Goal: Navigation & Orientation: Find specific page/section

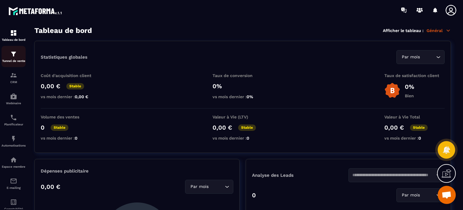
click at [21, 63] on link "Tunnel de vente" at bounding box center [14, 56] width 24 height 21
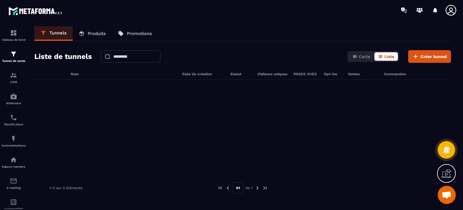
click at [450, 8] on icon at bounding box center [451, 10] width 11 height 11
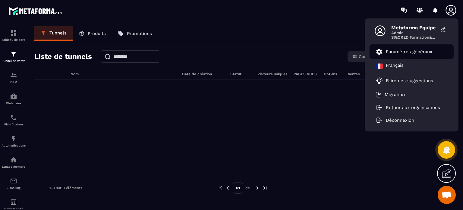
click at [411, 54] on link "Paramètres généraux" at bounding box center [404, 51] width 57 height 7
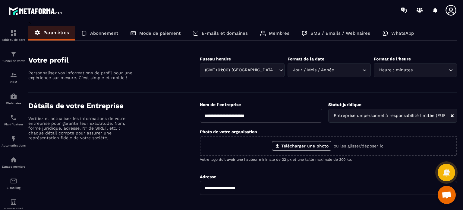
click at [273, 32] on p "Membres" at bounding box center [279, 32] width 21 height 5
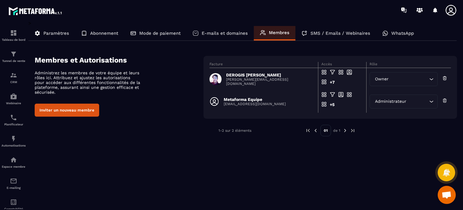
click at [52, 33] on p "Paramètres" at bounding box center [56, 32] width 26 height 5
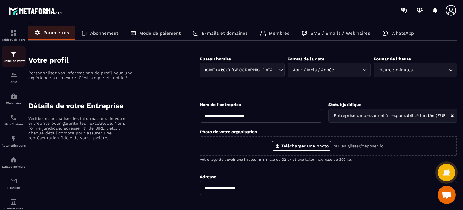
click at [4, 64] on link "Tunnel de vente" at bounding box center [14, 56] width 24 height 21
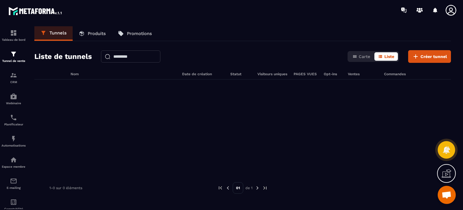
click at [359, 51] on div "Carte Liste" at bounding box center [374, 56] width 52 height 11
click at [362, 56] on span "Carte" at bounding box center [364, 56] width 11 height 5
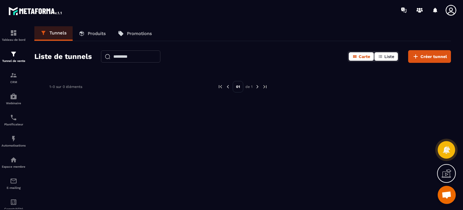
click at [386, 56] on span "Liste" at bounding box center [389, 56] width 10 height 5
